Goal: Information Seeking & Learning: Learn about a topic

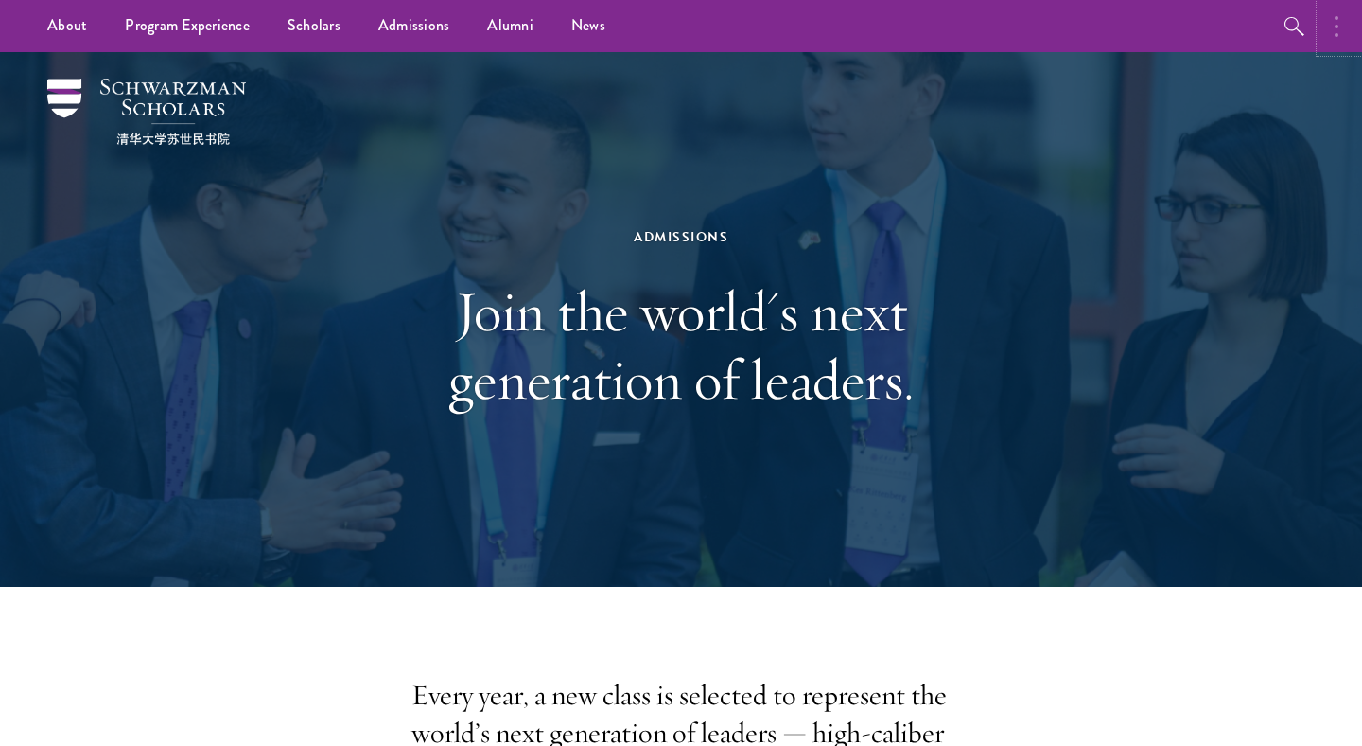
click at [1341, 31] on button "button" at bounding box center [1342, 26] width 42 height 52
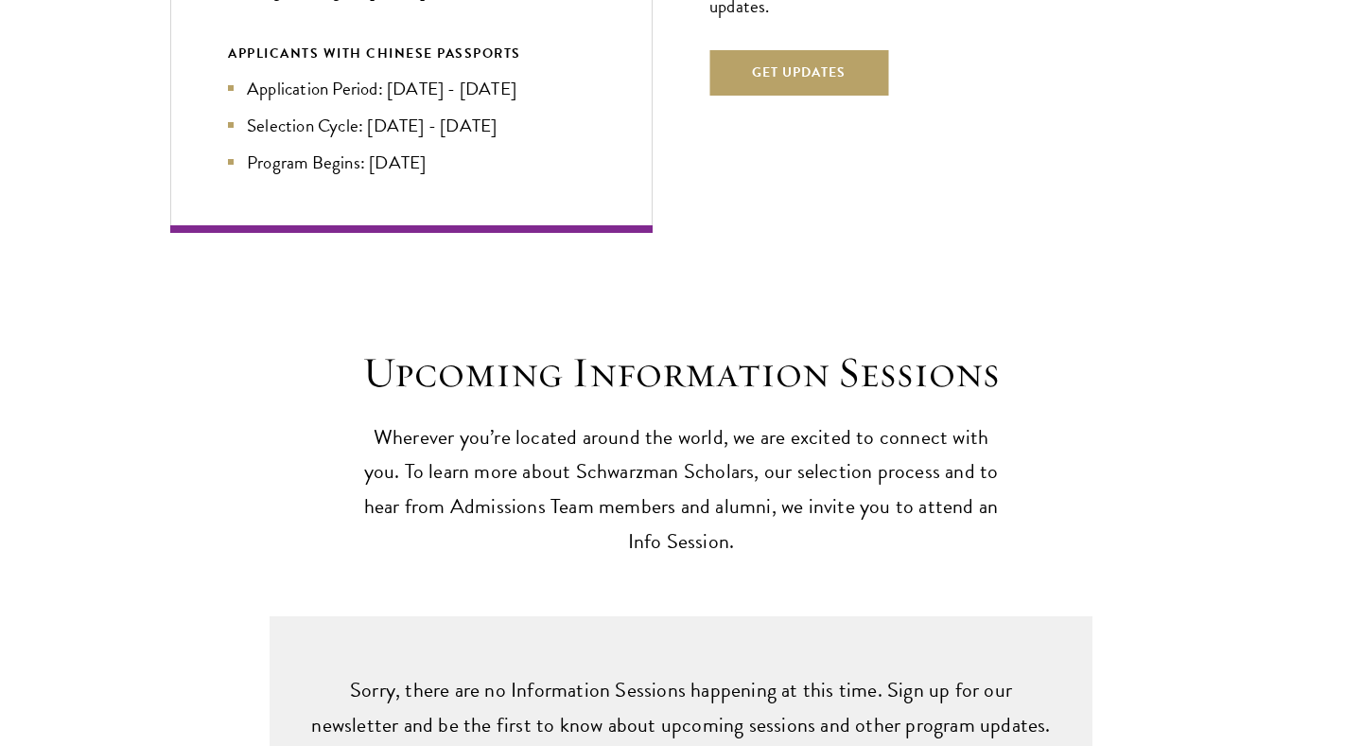
scroll to position [4849, 0]
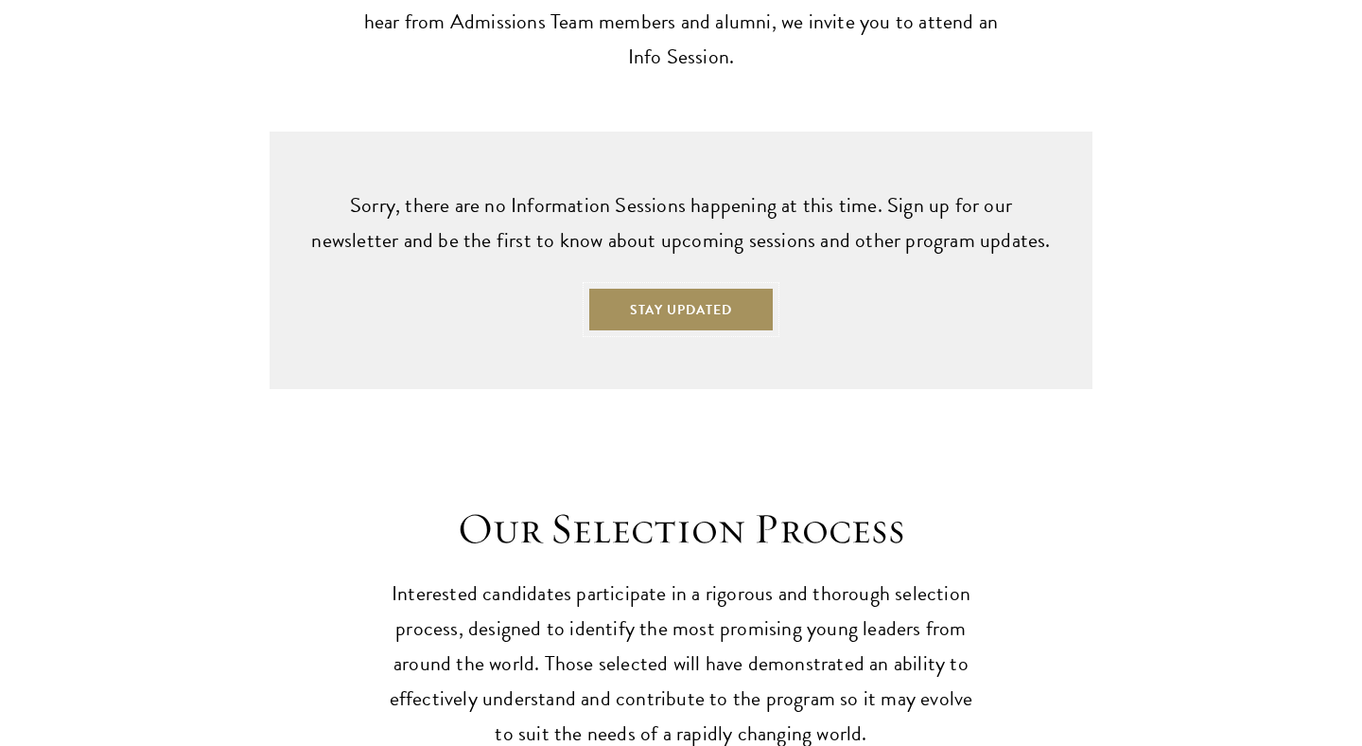
click at [696, 287] on button "Stay Updated" at bounding box center [681, 309] width 187 height 45
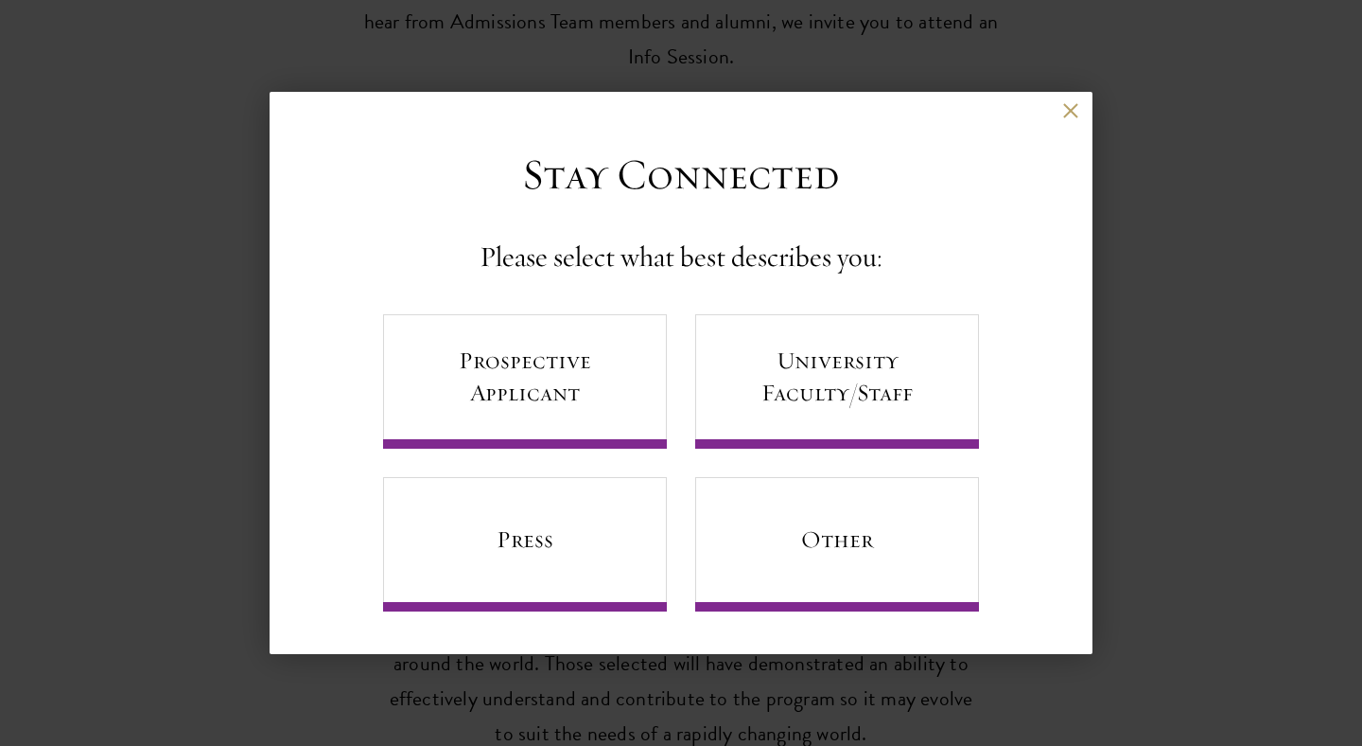
click at [1085, 110] on div "Back" at bounding box center [681, 125] width 823 height 45
click at [1078, 110] on button at bounding box center [1071, 111] width 16 height 16
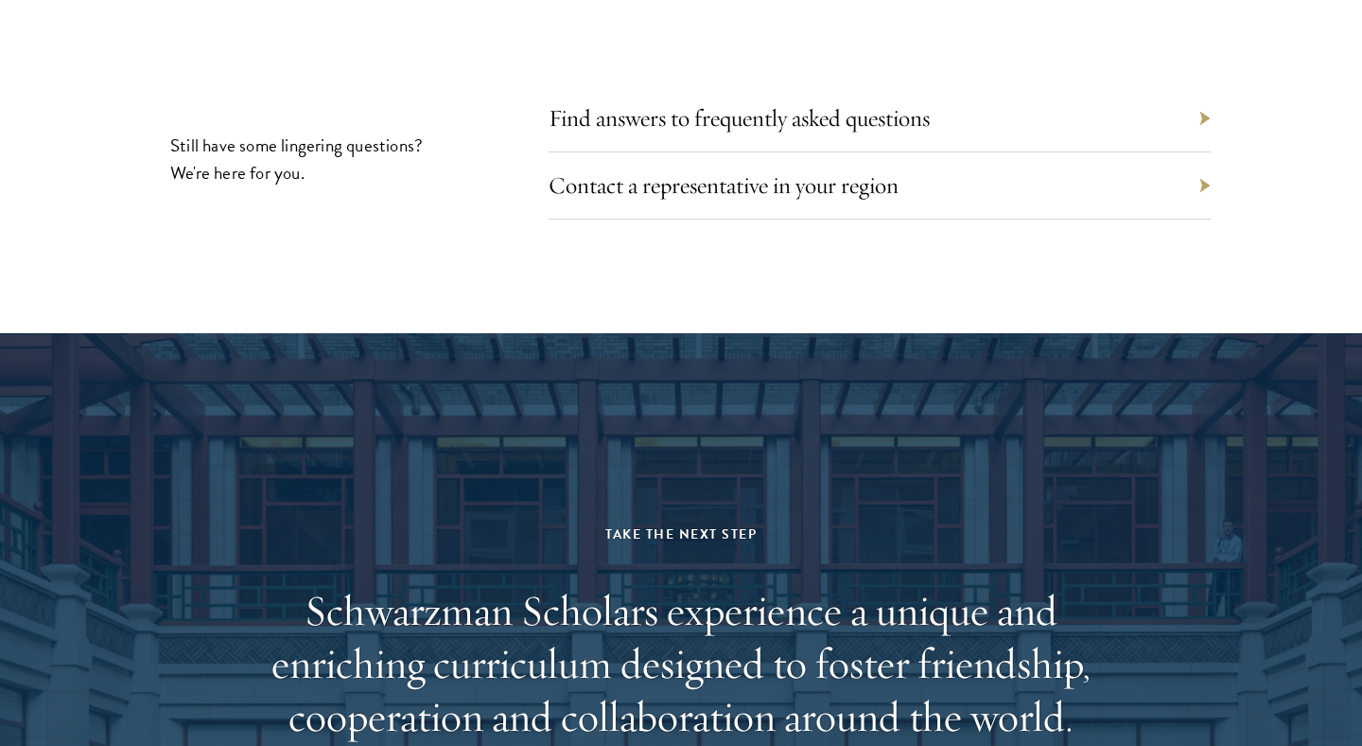
scroll to position [8871, 0]
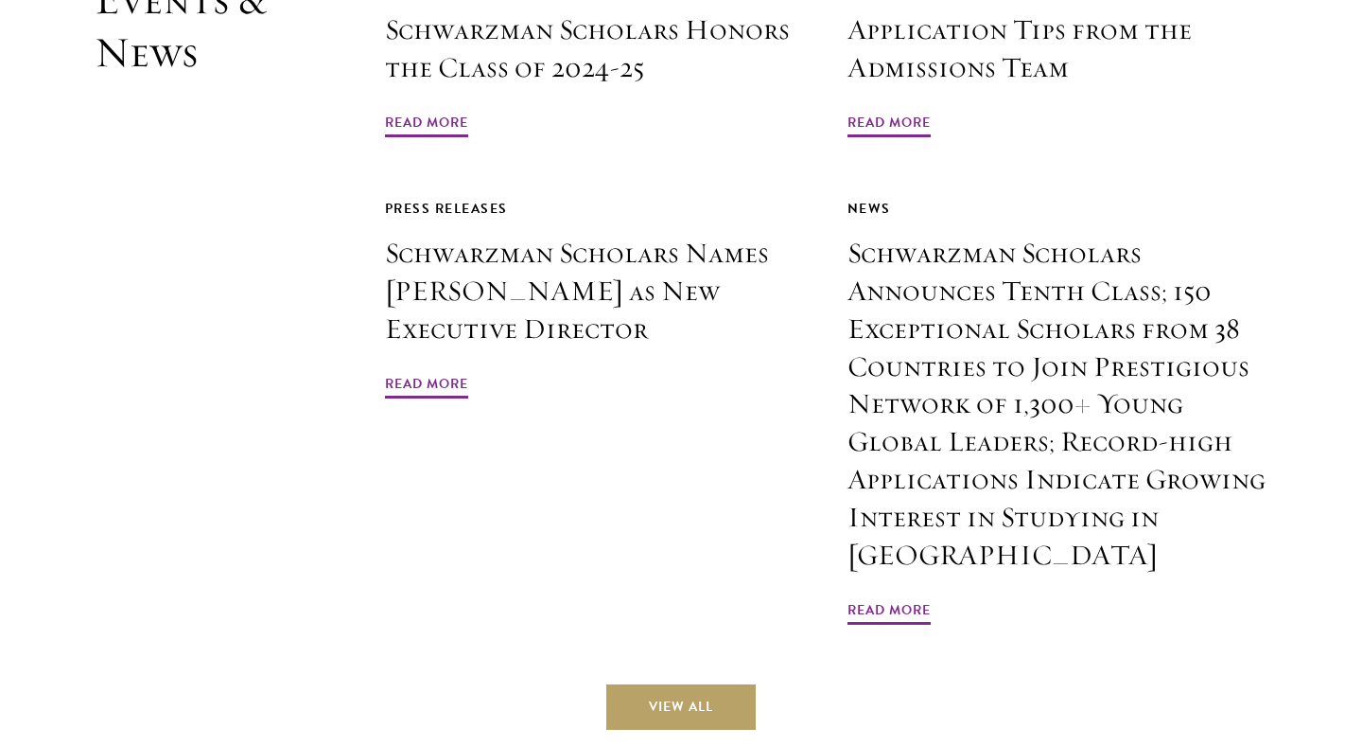
scroll to position [5726, 0]
